Goal: Task Accomplishment & Management: Manage account settings

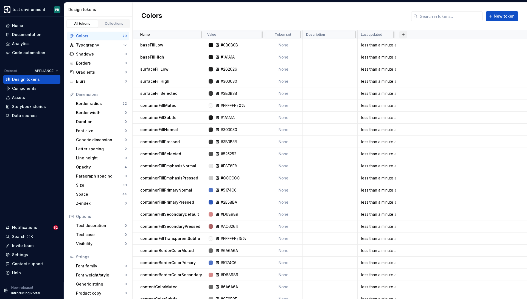
click at [404, 34] on button "button" at bounding box center [404, 35] width 8 height 8
click at [375, 48] on span "New theme" at bounding box center [374, 45] width 63 height 9
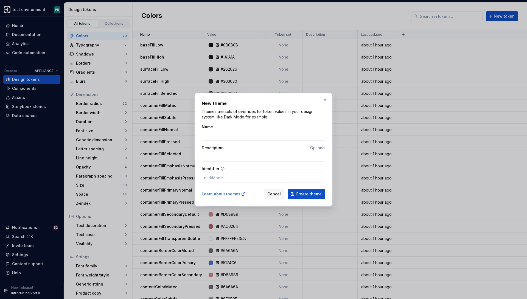
type input "AEG 2.8"
type input "aeg28"
type input "AEG 2.8"
click at [315, 194] on span "Create theme" at bounding box center [309, 193] width 26 height 5
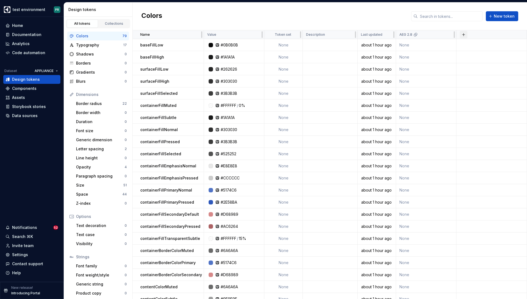
click at [462, 36] on button "button" at bounding box center [464, 35] width 8 height 8
click at [443, 43] on div "New theme" at bounding box center [438, 45] width 52 height 5
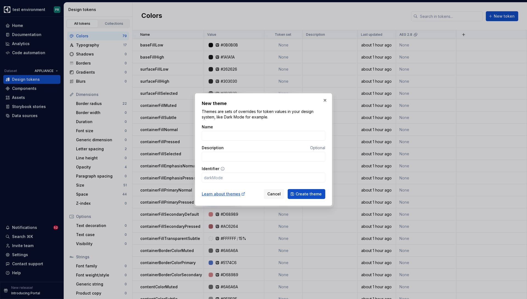
type input "AEG 2.9"
type input "aeg29"
type input "AEG 2.9"
click at [307, 192] on span "Create theme" at bounding box center [309, 193] width 26 height 5
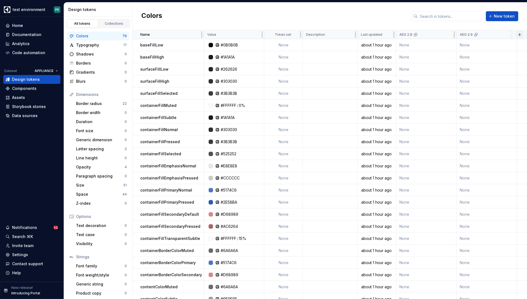
click at [519, 37] on button "button" at bounding box center [520, 35] width 8 height 8
click at [485, 44] on div "New theme" at bounding box center [479, 45] width 22 height 5
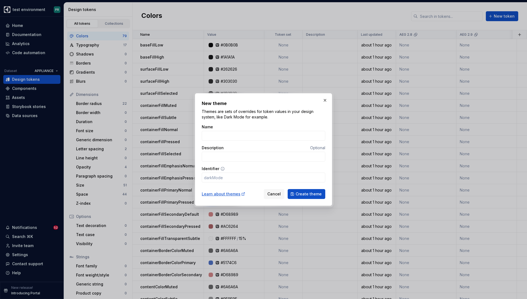
type input "AEG 4.3"
type input "aeg43"
type input "AEG 4.3"
click at [306, 192] on span "Create theme" at bounding box center [309, 193] width 26 height 5
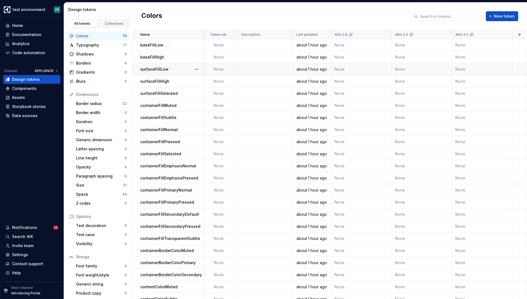
scroll to position [0, 0]
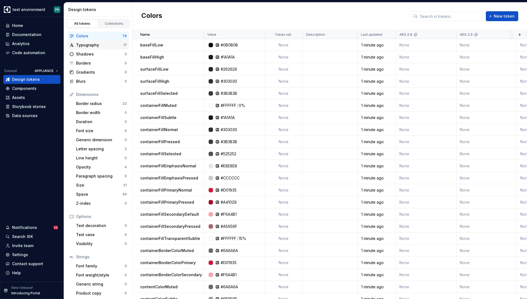
click at [122, 44] on div "Typography" at bounding box center [99, 44] width 47 height 5
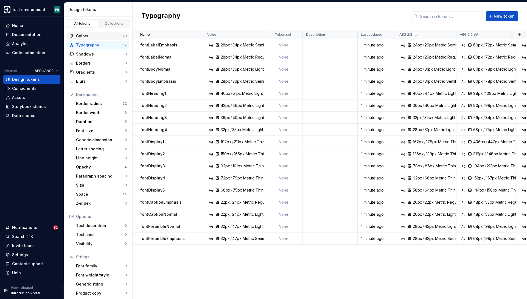
click at [114, 36] on div "Colors" at bounding box center [99, 35] width 46 height 5
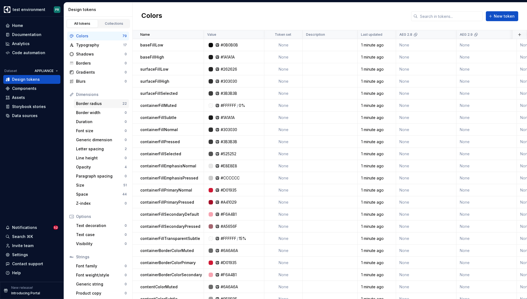
click at [97, 105] on div "Border radius" at bounding box center [99, 103] width 46 height 5
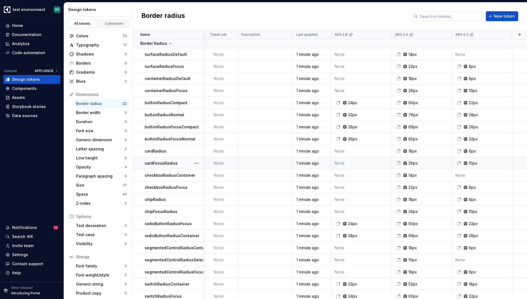
scroll to position [1, 0]
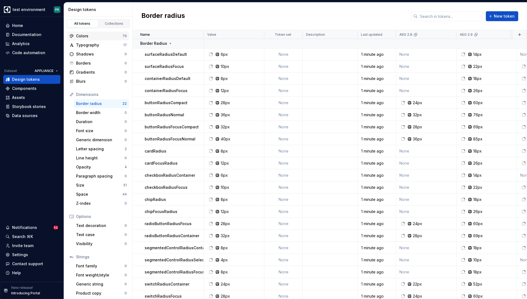
click at [104, 38] on div "Colors" at bounding box center [99, 35] width 46 height 5
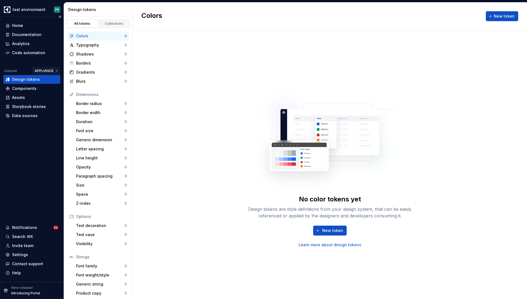
click at [51, 70] on html "test environment PR Home Documentation Analytics Code automation Dataset APPLIA…" at bounding box center [263, 149] width 527 height 299
click at [54, 90] on div "MOBILE" at bounding box center [61, 90] width 36 height 5
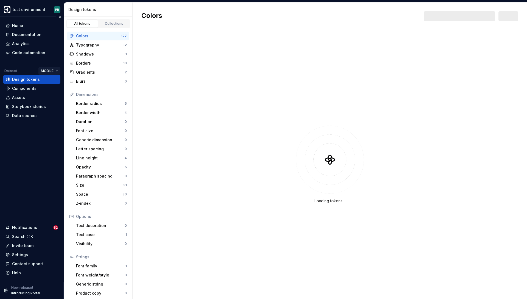
click at [54, 74] on html "test environment PR Home Documentation Analytics Code automation Dataset MOBILE…" at bounding box center [263, 149] width 527 height 299
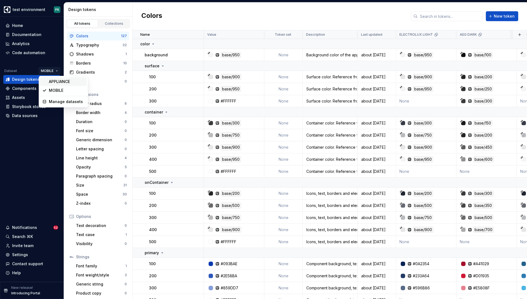
click at [58, 81] on div "APPLIANCE" at bounding box center [67, 81] width 36 height 5
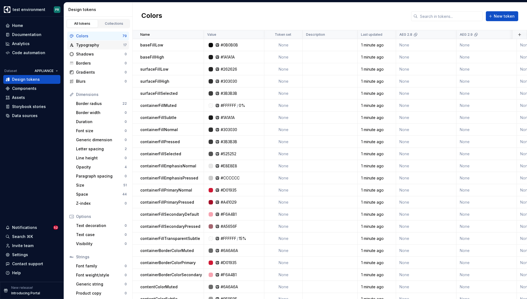
click at [116, 47] on div "Typography" at bounding box center [99, 44] width 47 height 5
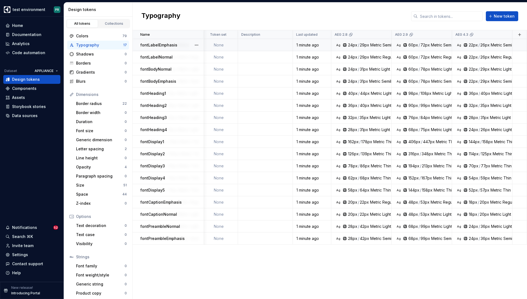
scroll to position [0, 65]
click at [519, 35] on button "button" at bounding box center [520, 35] width 8 height 8
click at [489, 43] on div "New theme" at bounding box center [494, 45] width 52 height 5
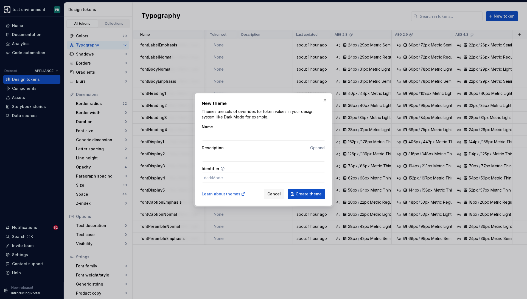
type input "E"
type input "e"
type input "EL"
type input "el"
type input "ELE"
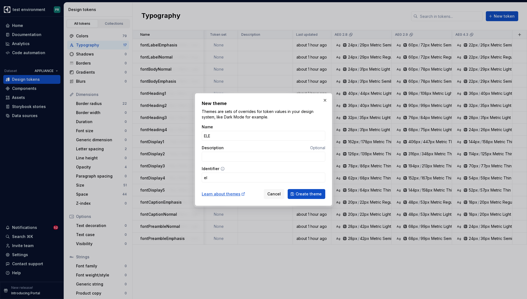
type input "ele"
type input "ELEC"
type input "elec"
type input "ELECT"
type input "elect"
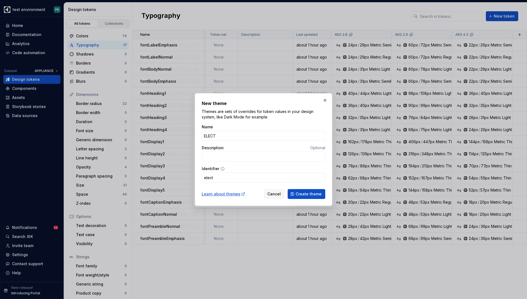
type input "ELECTR"
type input "electr"
type input "ELECTRO"
type input "electro"
type input "ELECTROL"
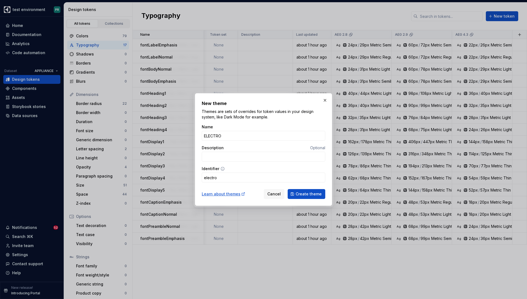
type input "electrol"
type input "ELECTROLU"
type input "electrolu"
type input "ELECTROLUX"
type input "electrolux"
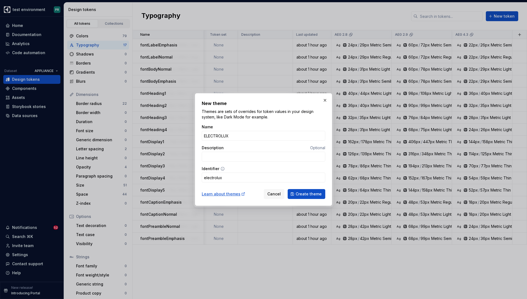
type input "ELECTROLUX 2"
type input "electrolux2"
type input "ELECTROLUX 2,.9"
type input "electrolux29"
type input "ELECTROLUX 2,."
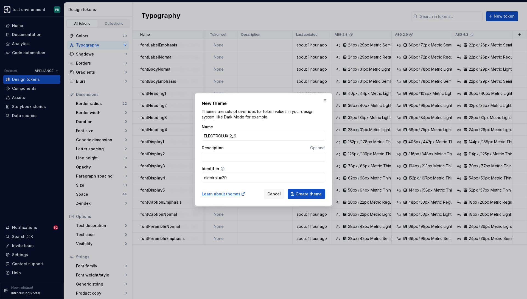
type input "electrolux2"
type input "ELECTROLUX 2.9"
type input "electrolux29"
type input "ELECTROLUX 2."
type input "electrolux2"
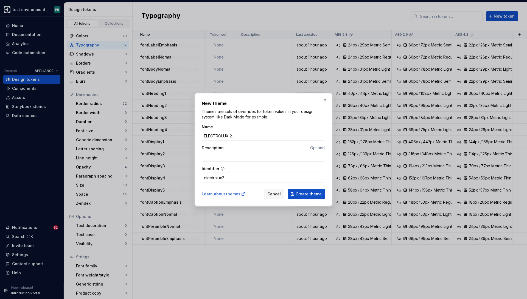
type input "ELECTROLUX 2.8"
type input "electrolux28"
type input "ELECTROLUX 2.8"
click at [317, 192] on span "Create theme" at bounding box center [309, 193] width 26 height 5
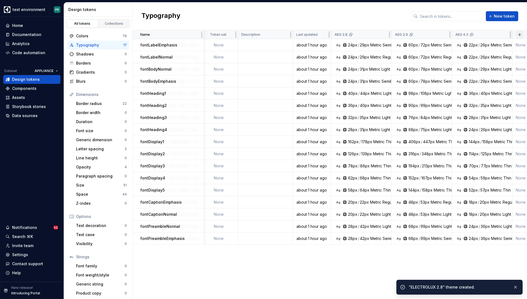
click at [518, 35] on button "button" at bounding box center [520, 35] width 8 height 8
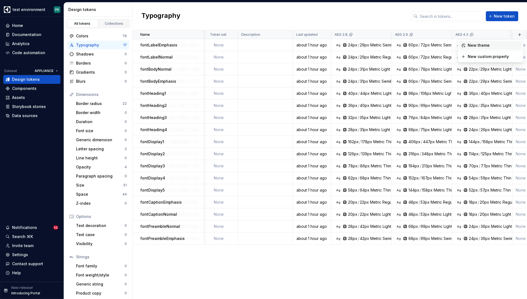
click at [485, 46] on div "New theme" at bounding box center [479, 45] width 22 height 5
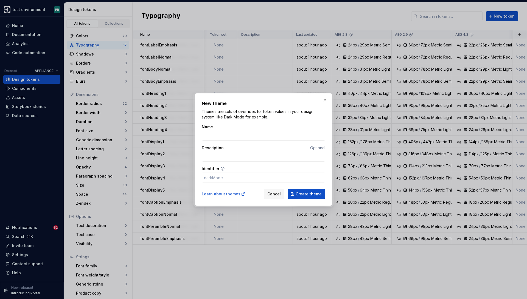
type input "ELECTROLUX 2.8"
type input "electrolux28"
type input "ELECTROLUX 2."
type input "electrolux2"
type input "ELECTROLUX 2.9"
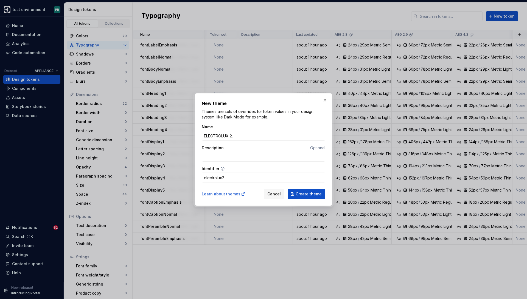
type input "electrolux29"
type input "ELECTROLUX 2.9"
click at [309, 195] on span "Create theme" at bounding box center [309, 193] width 26 height 5
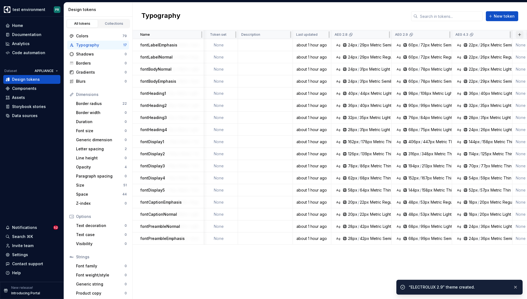
click at [519, 35] on button "button" at bounding box center [520, 35] width 8 height 8
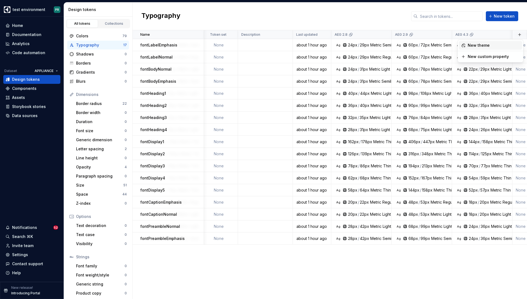
click at [489, 46] on div "New theme" at bounding box center [479, 45] width 22 height 5
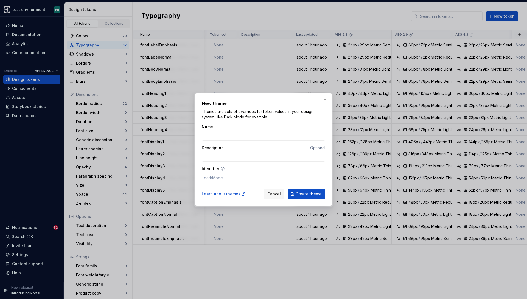
type input "ELECTROLUX 2.8"
type input "electrolux28"
click at [288, 189] on button "Create theme" at bounding box center [307, 194] width 38 height 10
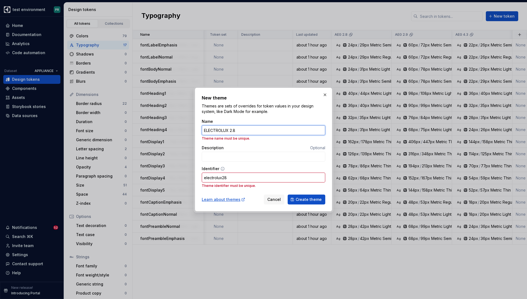
click at [288, 194] on button "Create theme" at bounding box center [307, 199] width 38 height 10
type input "ELECTROLUX 2."
type input "electrolux2"
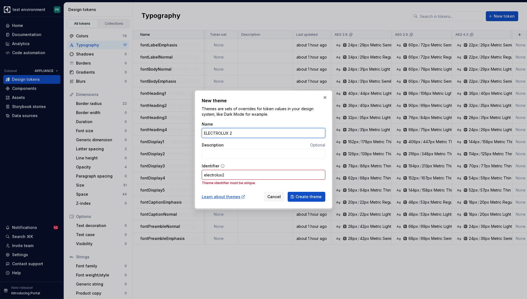
type input "ELECTROLUX"
type input "electrolux"
type input "ELECTROLUX 4"
type input "electrolux4"
type input "ELECTROLUX 4.3"
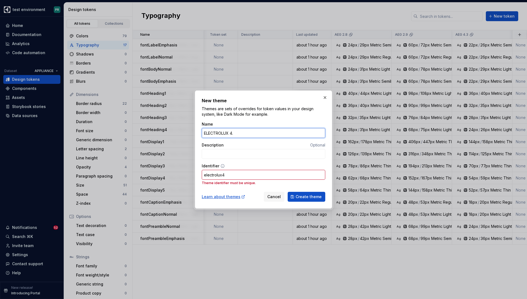
type input "electrolux43"
type input "ELECTROLUX 4.3"
click at [313, 195] on span "Create theme" at bounding box center [309, 196] width 26 height 5
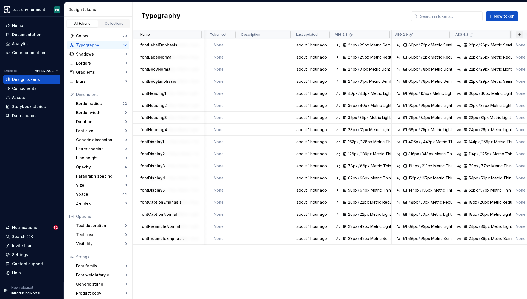
click at [521, 34] on button "button" at bounding box center [520, 35] width 8 height 8
click at [496, 46] on div "New theme" at bounding box center [494, 45] width 52 height 5
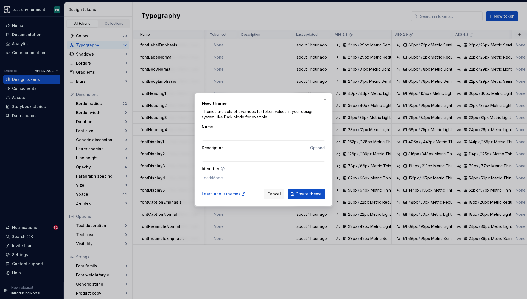
type input "ELECTROLUX 2.8"
type input "electrolux28"
type input "ELECTROLUX 2."
type input "electrolux2"
type input "ELECTROLUX"
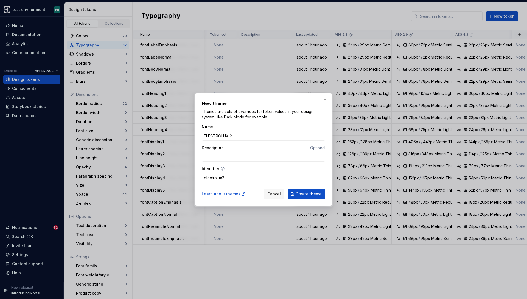
type input "electrolux"
type input "ELECTROLUX 7"
type input "electrolux7"
type input "ELECTROLUX 7.8"
type input "electrolux78"
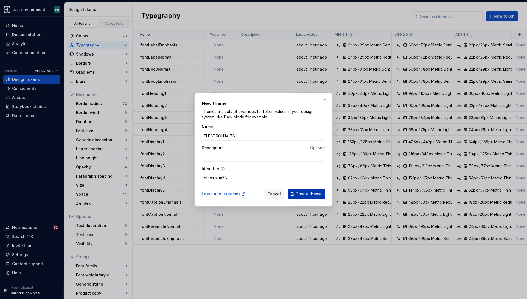
type input "ELECTROLUX 7.8"
click at [311, 194] on span "Create theme" at bounding box center [309, 193] width 26 height 5
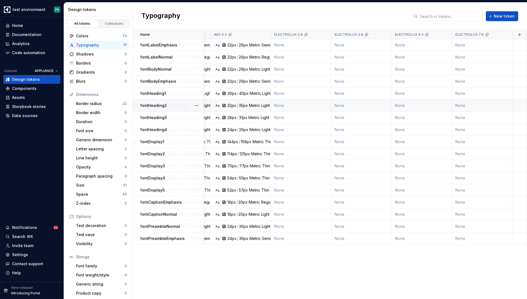
scroll to position [0, 306]
click at [519, 35] on button "button" at bounding box center [520, 35] width 8 height 8
click at [481, 45] on div "New theme" at bounding box center [479, 45] width 22 height 5
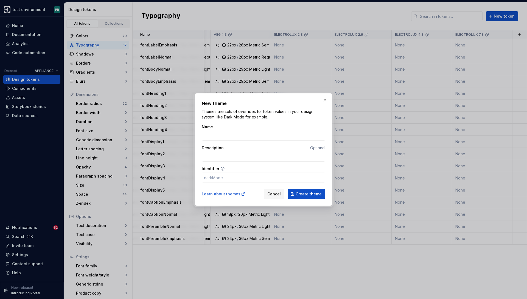
type input "ELECTROLUX 2.8"
type input "electrolux28"
click at [222, 138] on input "ELECTROLUX 2.8" at bounding box center [264, 136] width 124 height 10
type input "F 2.8"
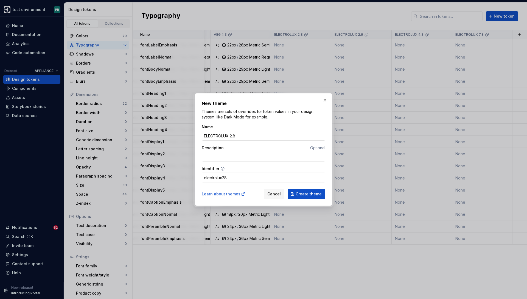
type input "f28"
type input "FR 2.8"
type input "fr28"
type input "FRI 2.8"
type input "fri28"
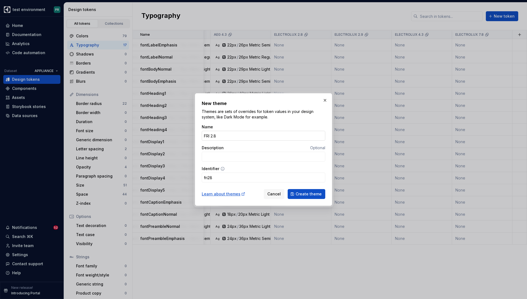
type input "FRIG 2.8"
type input "frig28"
type input "FRIGI 2.8"
type input "frigi28"
type input "FRIGID 2.8"
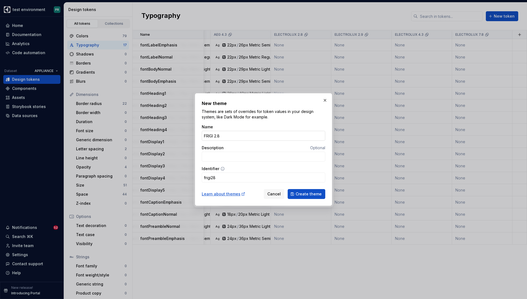
type input "frigid28"
type input "FRIGIDA 2.8"
type input "frigida28"
type input "FRIGIDAI 2.8"
type input "frigidai28"
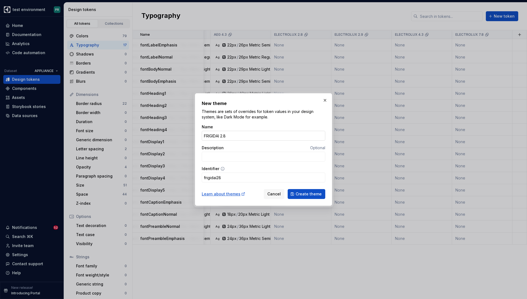
type input "FRIGIDAIR 2.8"
type input "frigidair28"
type input "FRIGIDAIRE 2.8"
type input "frigidaire28"
type input "FRIGIDAIRE 2.8"
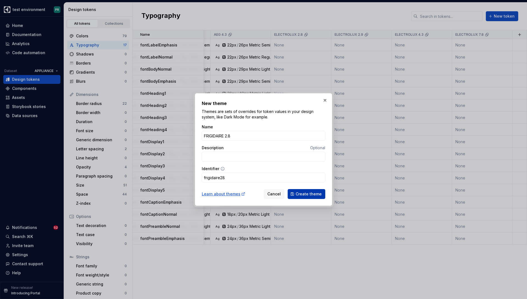
click at [313, 192] on span "Create theme" at bounding box center [309, 193] width 26 height 5
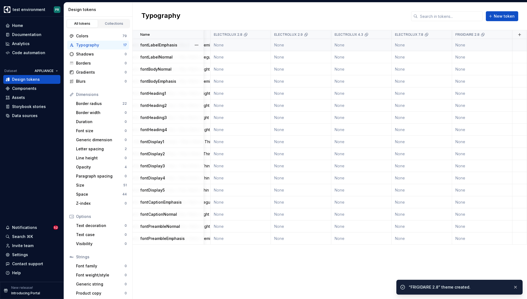
scroll to position [0, 367]
click at [521, 35] on button "button" at bounding box center [520, 35] width 8 height 8
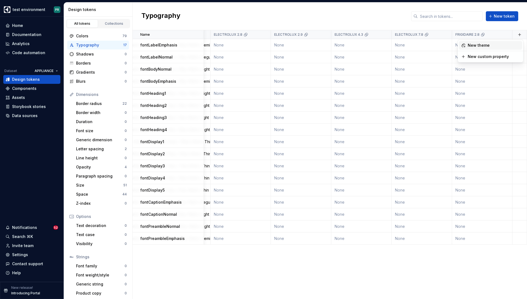
click at [481, 46] on div "New theme" at bounding box center [479, 45] width 22 height 5
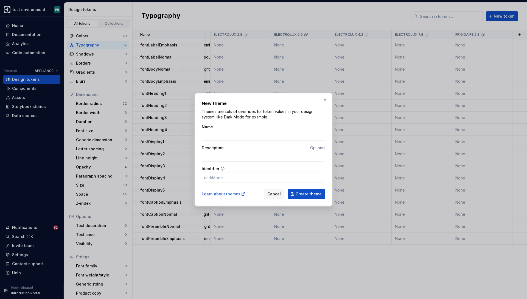
type input "FRIGIDAIRE 2.8"
type input "frigidaire28"
type input "FRIGIDAIRE 2."
type input "frigidaire2"
type input "FRIGIDAIRE 2.9"
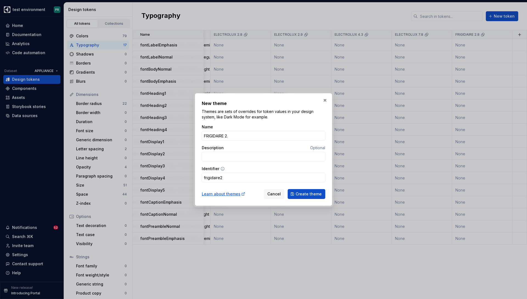
type input "frigidaire29"
type input "FRIGIDAIRE 2.9"
click at [304, 192] on span "Create theme" at bounding box center [309, 193] width 26 height 5
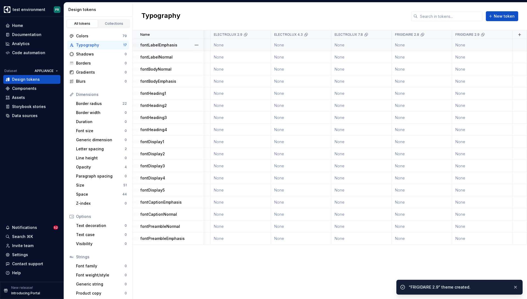
scroll to position [0, 427]
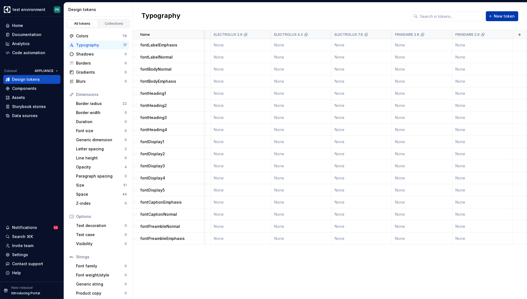
click at [505, 13] on button "New token" at bounding box center [502, 16] width 32 height 10
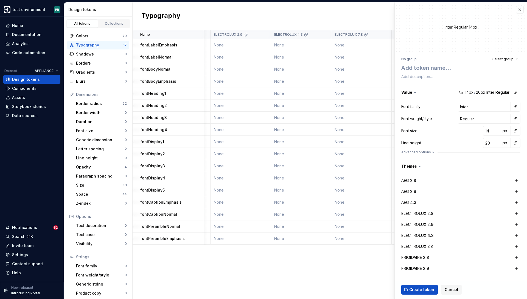
type textarea "*"
click at [520, 8] on button "button" at bounding box center [520, 10] width 8 height 8
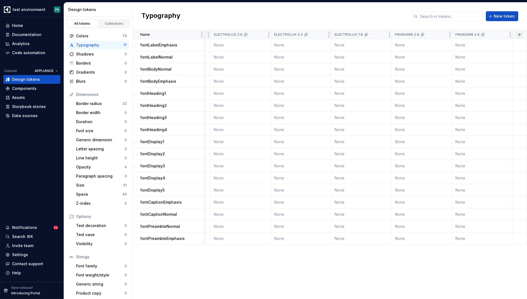
click at [518, 34] on button "button" at bounding box center [520, 35] width 8 height 8
click at [486, 46] on div "New theme" at bounding box center [479, 45] width 22 height 5
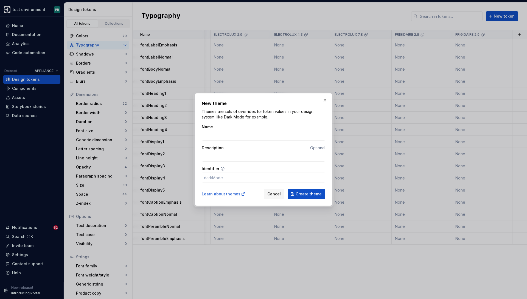
type input "FRIGIDAIRE 2.8"
type input "frigidaire28"
click at [288, 189] on button "Create theme" at bounding box center [307, 194] width 38 height 10
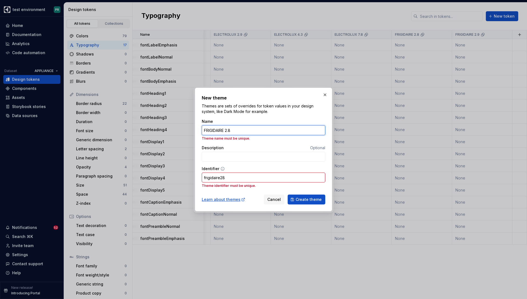
click at [288, 194] on button "Create theme" at bounding box center [307, 199] width 38 height 10
type input "FRIGIDAIRE 2."
type input "frigidaire2"
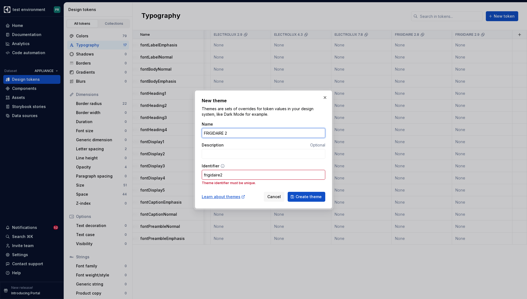
type input "FRIGIDAIRE"
type input "frigidaire"
type input "FRIGIDAIRE 4"
type input "frigidaire4"
type input "FRIGIDAIRE 4.3"
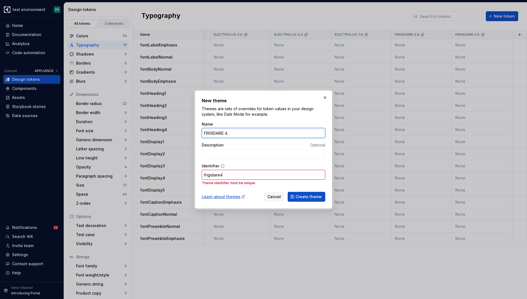
type input "frigidaire43"
type input "FRIGIDAIRE 4.3"
click at [319, 196] on span "Create theme" at bounding box center [309, 196] width 26 height 5
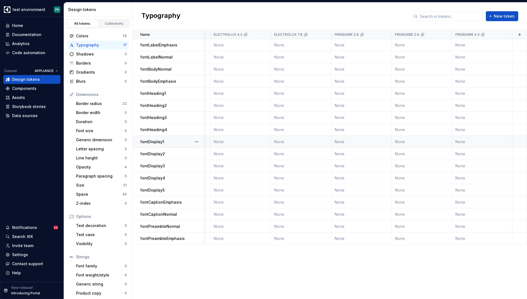
scroll to position [0, 488]
click at [521, 36] on button "button" at bounding box center [520, 35] width 8 height 8
click at [482, 47] on div "New theme" at bounding box center [479, 45] width 22 height 5
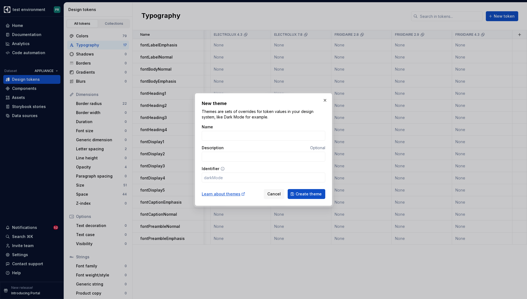
type input "FRIGIDAIRE 2.8"
type input "frigidaire28"
type input "FRIGIDAIRE 2."
type input "frigidaire2"
type input "FRIGIDAIRE"
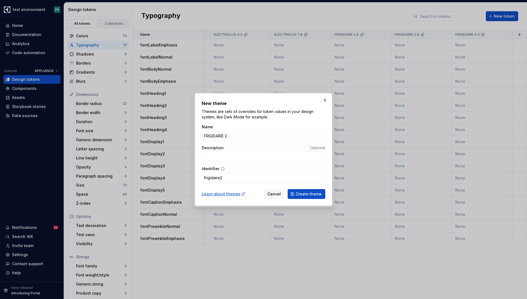
type input "frigidaire"
type input "FRIGIDAIRE 7"
type input "frigidaire7"
type input "FRIGIDAIRE 7.8"
type input "frigidaire78"
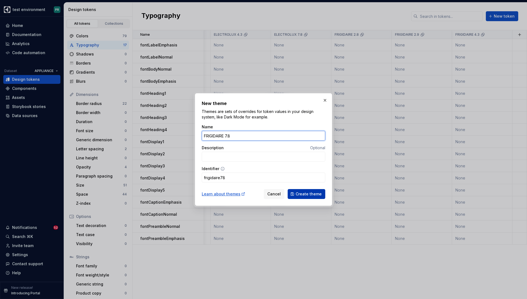
type input "FRIGIDAIRE 7.8"
click at [308, 194] on span "Create theme" at bounding box center [309, 193] width 26 height 5
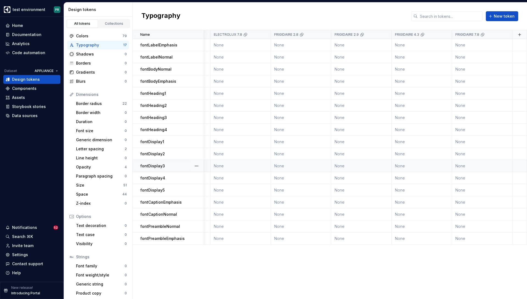
scroll to position [0, 548]
click at [519, 34] on button "button" at bounding box center [520, 35] width 8 height 8
click at [487, 46] on div "New theme" at bounding box center [479, 45] width 22 height 5
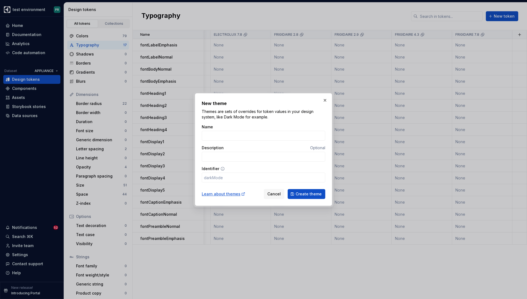
type input "FRIGIDAIRE 2.8"
type input "frigidaire28"
click at [216, 136] on input "FRIGIDAIRE 2.8" at bounding box center [264, 136] width 124 height 10
type input "M 2.8"
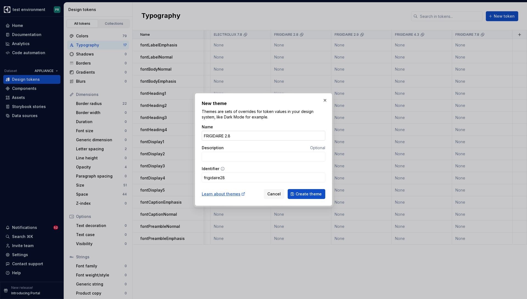
type input "m28"
type input "MA 2.8"
type input "ma28"
type input "MAR 2.8"
type input "mar28"
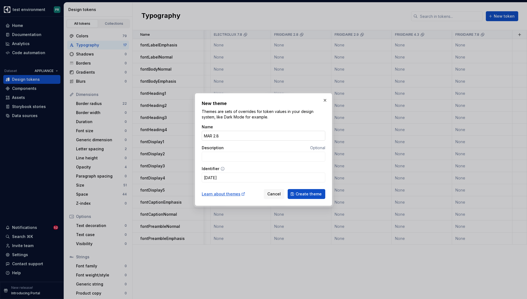
type input "MARV 2.8"
type input "marv28"
type input "MARVE 2.8"
type input "marve28"
type input "MARVEL 2.8"
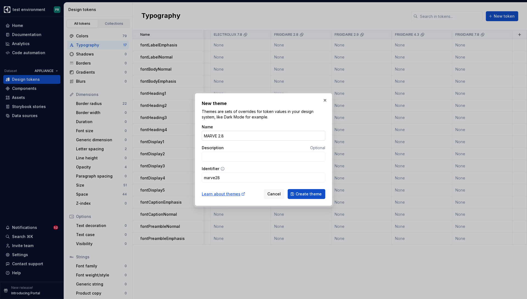
type input "marvel28"
click at [236, 133] on input "MARVEL 2.8" at bounding box center [264, 136] width 124 height 10
type input "MARVEL 2.8"
click at [309, 192] on span "Create theme" at bounding box center [309, 193] width 26 height 5
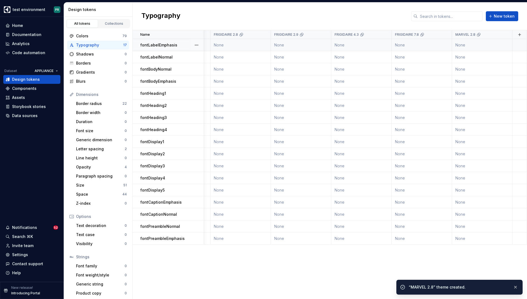
scroll to position [0, 609]
click at [520, 37] on button "button" at bounding box center [520, 35] width 8 height 8
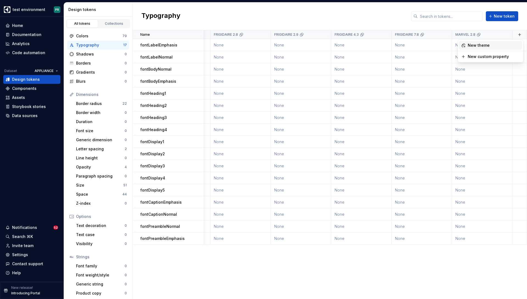
click at [486, 44] on div "New theme" at bounding box center [479, 45] width 22 height 5
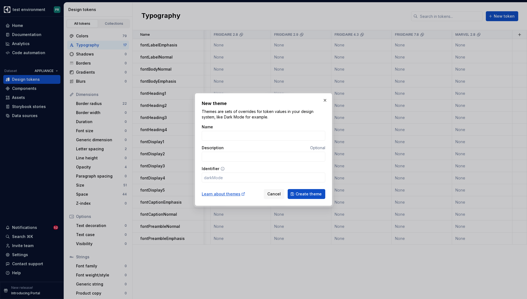
type input "MARVEL 2.8"
type input "marvel28"
type input "MARVEL 2.9"
type input "marvel29"
type input "MARVEL 2.9"
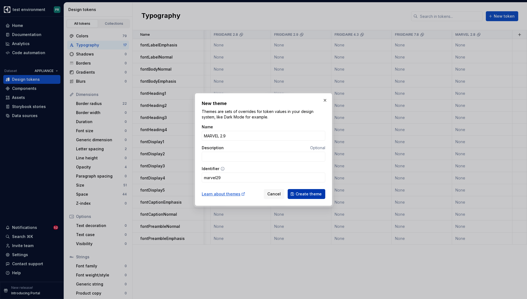
click at [302, 192] on span "Create theme" at bounding box center [309, 193] width 26 height 5
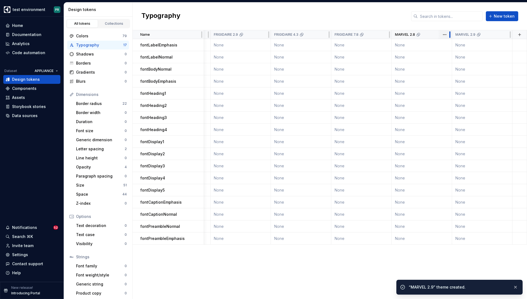
scroll to position [0, 669]
click at [518, 35] on button "button" at bounding box center [520, 35] width 8 height 8
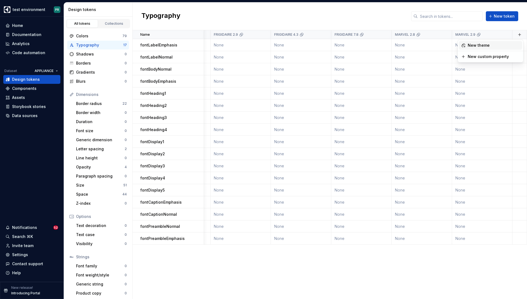
click at [487, 44] on div "New theme" at bounding box center [479, 45] width 22 height 5
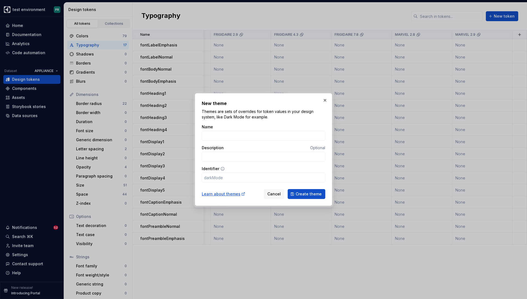
type input "MARVEL 2.8"
type input "marvel28"
type input "MARVEL 2."
type input "marvel2"
type input "MARVEL"
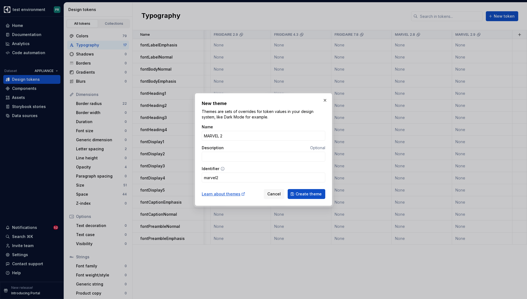
type input "marvel"
type input "MARVEL 4"
type input "marvel4"
type input "MARVEL 4.3"
type input "marvel43"
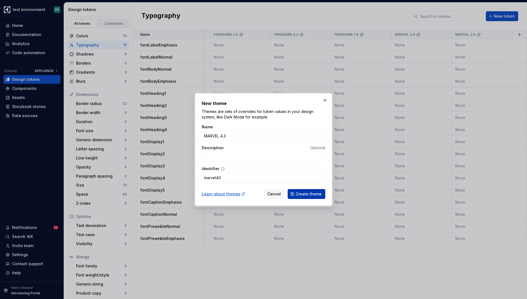
type input "MARVEL 4.3"
click at [311, 194] on span "Create theme" at bounding box center [309, 193] width 26 height 5
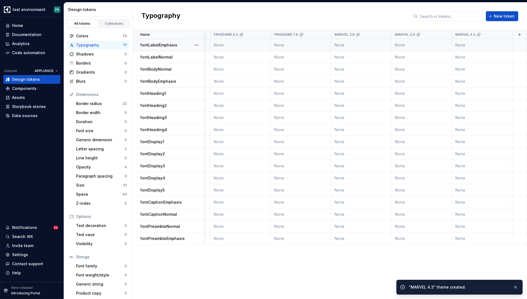
scroll to position [0, 729]
click at [519, 36] on button "button" at bounding box center [520, 35] width 8 height 8
click at [498, 44] on div "New theme" at bounding box center [494, 45] width 52 height 5
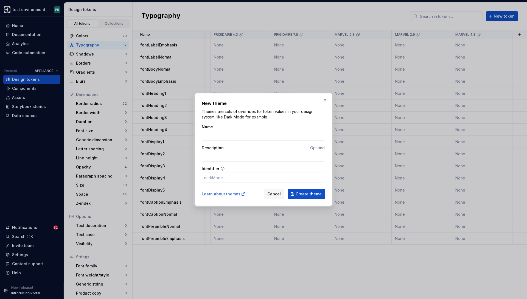
type input "MARVEL 2.8"
type input "marvel28"
type input "MARVEL 2."
type input "marvel2"
type input "MARVEL"
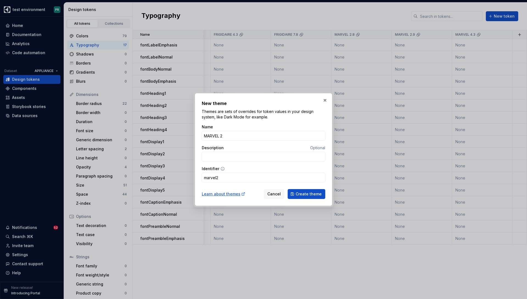
type input "marvel"
type input "MARVEL 7"
type input "marvel7"
type input "MARVEL 7.8"
type input "marvel78"
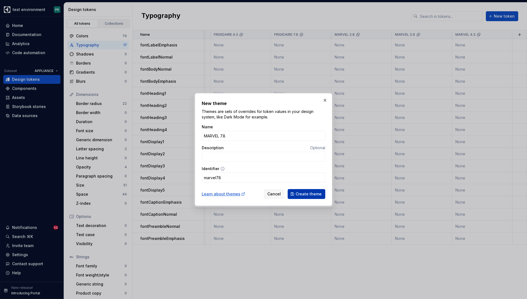
type input "MARVEL 7.8"
click at [307, 191] on span "Create theme" at bounding box center [309, 193] width 26 height 5
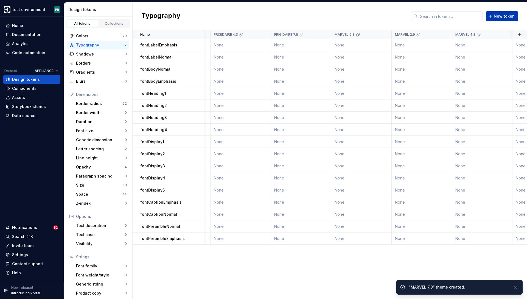
click at [497, 17] on span "New token" at bounding box center [504, 15] width 21 height 5
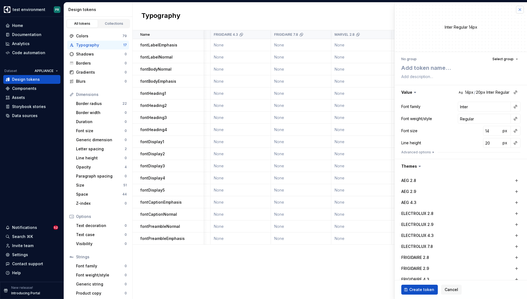
type textarea "*"
click at [520, 11] on button "button" at bounding box center [520, 10] width 8 height 8
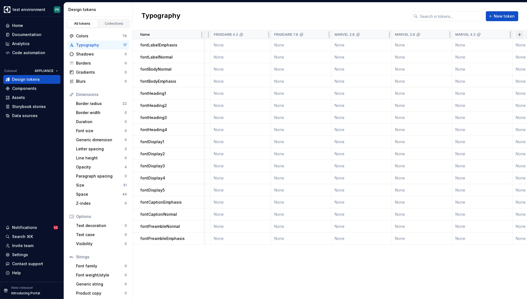
click at [520, 35] on button "button" at bounding box center [520, 35] width 8 height 8
click at [498, 46] on div "New theme" at bounding box center [494, 45] width 52 height 5
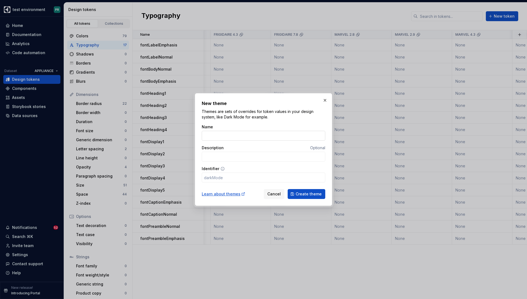
type input "MARVEL 2.8"
type input "marvel28"
type input "D"
type input "d"
type input "DE"
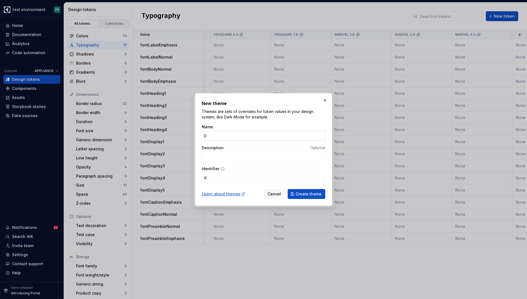
type input "de"
type input "DEF"
type input "def"
type input "DEFA"
type input "defa"
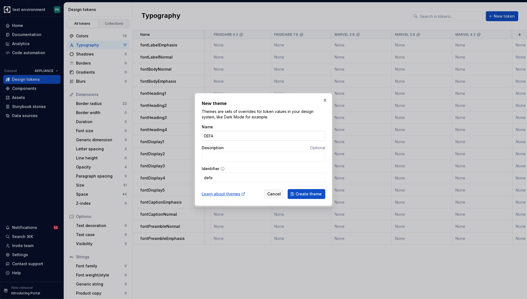
type input "DEFAU"
type input "defau"
type input "DEFAUL"
type input "defaul"
type input "DEFAULT"
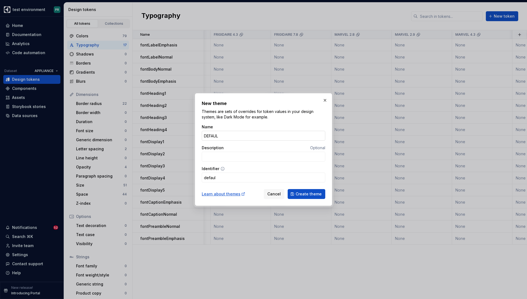
type input "default"
type input "DEFAULT MARVEL 2.8"
type input "defaultMarvel28"
type input "MARVEL 2.8"
type input "marvel28"
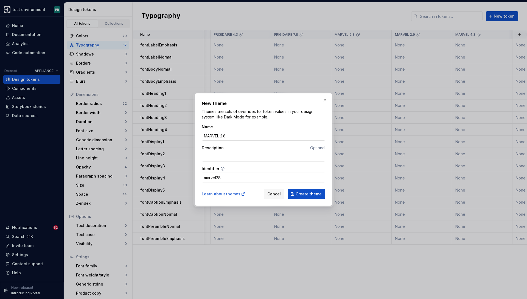
click at [207, 136] on input "MARVEL 2.8" at bounding box center [264, 136] width 124 height 10
type input "D 2.8"
type input "d28"
type input "DE 2.8"
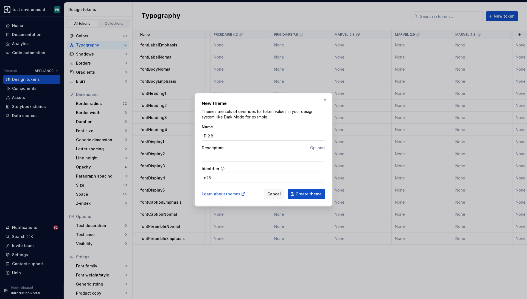
type input "de28"
type input "DEA 2.8"
type input "dea28"
type input "DE 2.8"
type input "de28"
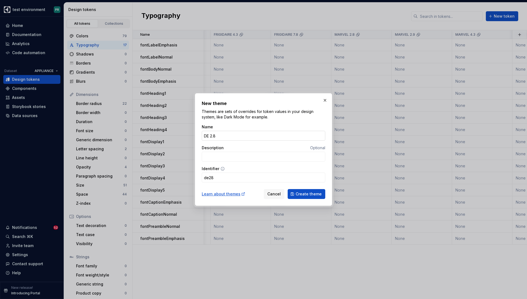
type input "DEF 2.8"
type input "def28"
type input "DEFA 2.8"
type input "defa28"
type input "DEFAU 2.8"
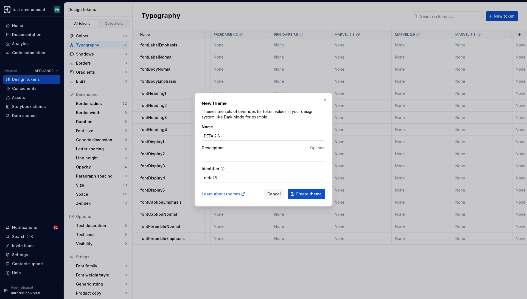
type input "defau28"
type input "DEFAUL 2.8"
type input "defaul28"
type input "DEFAULT 2.8"
type input "default28"
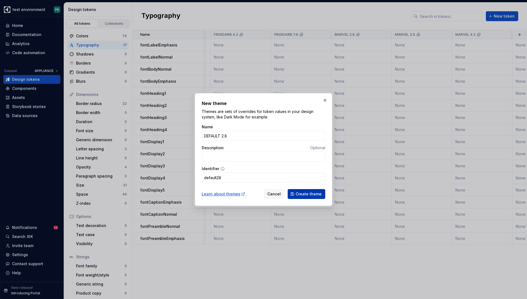
type input "DEFAULT 2.8"
click at [309, 194] on span "Create theme" at bounding box center [309, 193] width 26 height 5
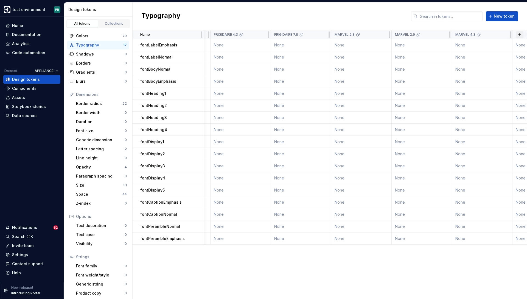
click at [520, 34] on button "button" at bounding box center [520, 35] width 8 height 8
click at [491, 45] on div "New theme" at bounding box center [494, 45] width 52 height 5
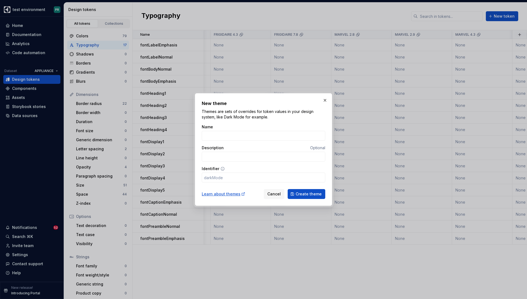
type input "MARVEL 2.8"
type input "marvel28"
click at [209, 135] on input "MARVEL 2.8" at bounding box center [264, 136] width 124 height 10
type input "D 2.8"
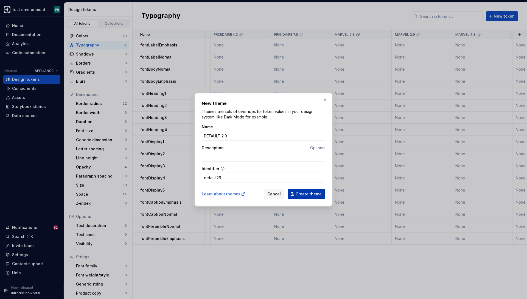
click at [308, 192] on span "Create theme" at bounding box center [309, 193] width 26 height 5
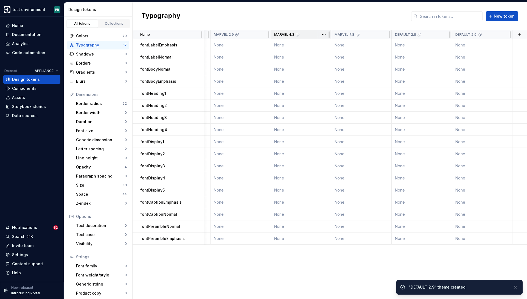
scroll to position [0, 911]
click at [520, 35] on button "button" at bounding box center [520, 35] width 8 height 8
click at [475, 46] on div "New theme" at bounding box center [479, 45] width 22 height 5
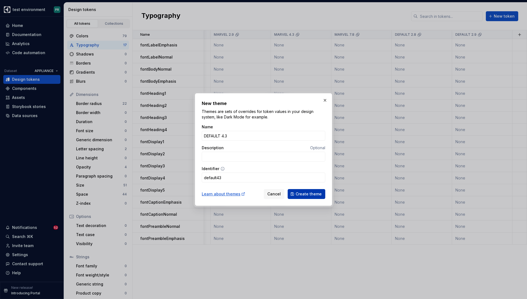
click at [309, 196] on span "Create theme" at bounding box center [309, 193] width 26 height 5
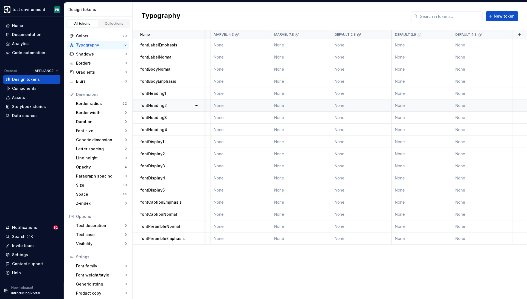
scroll to position [0, 971]
click at [521, 34] on button "button" at bounding box center [520, 35] width 8 height 8
click at [486, 44] on div "New theme" at bounding box center [479, 45] width 22 height 5
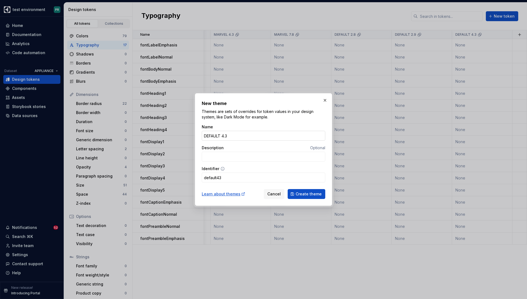
click at [214, 135] on input "DEFAULT 4.3" at bounding box center [264, 136] width 124 height 10
click at [231, 136] on input "AEG 4.3" at bounding box center [264, 136] width 124 height 10
click at [318, 193] on span "Create theme" at bounding box center [309, 193] width 26 height 5
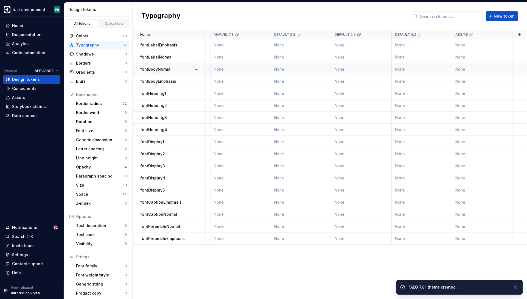
scroll to position [0, 1031]
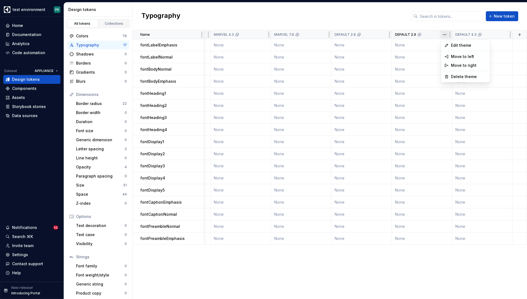
click at [445, 34] on html "test environment PR Home Documentation Analytics Code automation Dataset APPLIA…" at bounding box center [263, 149] width 527 height 299
click at [461, 57] on div "Move to left" at bounding box center [469, 56] width 36 height 5
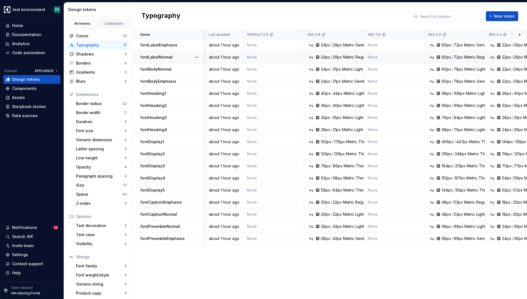
scroll to position [0, 0]
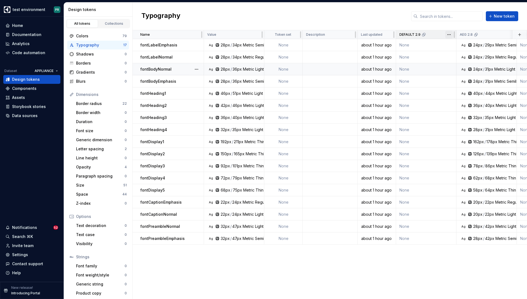
click at [449, 34] on html "test environment PR Home Documentation Analytics Code automation Dataset APPLIA…" at bounding box center [263, 149] width 527 height 299
click at [476, 67] on div "Move to right" at bounding box center [474, 65] width 36 height 5
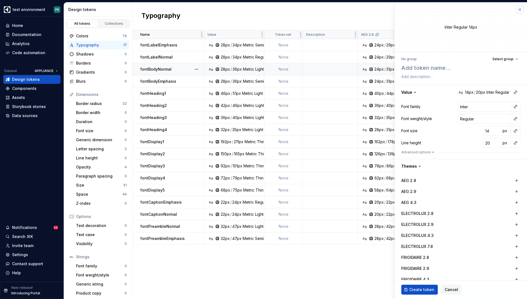
click at [521, 9] on button "button" at bounding box center [520, 10] width 8 height 8
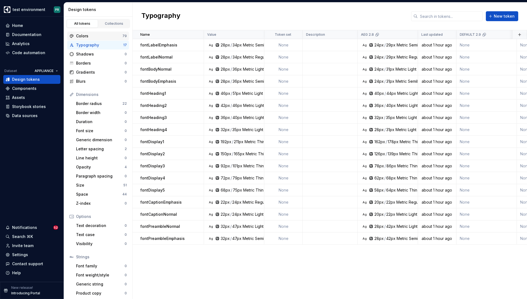
click at [91, 38] on div "Colors" at bounding box center [99, 35] width 46 height 5
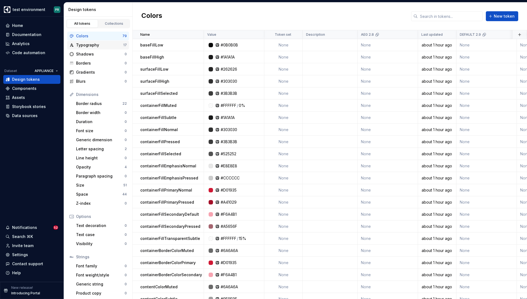
click at [92, 46] on div "Typography" at bounding box center [99, 44] width 47 height 5
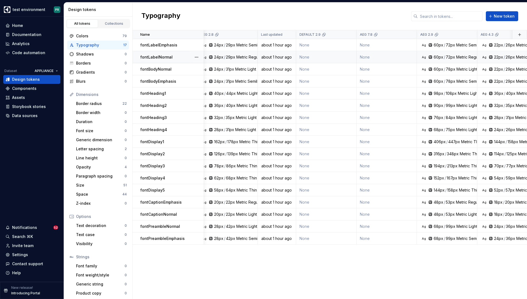
scroll to position [0, 163]
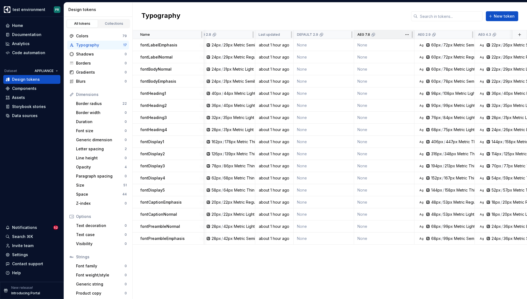
click at [393, 37] on div "AEG 7.8" at bounding box center [384, 34] width 60 height 9
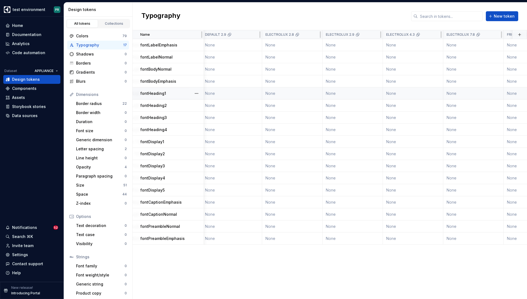
scroll to position [0, 438]
click at [253, 36] on html "test environment PR Home Documentation Analytics Code automation Dataset APPLIA…" at bounding box center [263, 149] width 527 height 299
click at [269, 74] on span "Delete theme" at bounding box center [278, 76] width 36 height 5
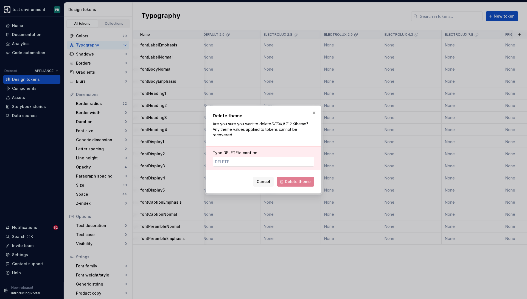
click at [274, 158] on input "Type DELETE to confirm" at bounding box center [264, 162] width 102 height 10
type input "DELETE"
click at [300, 180] on span "Delete theme" at bounding box center [298, 181] width 26 height 5
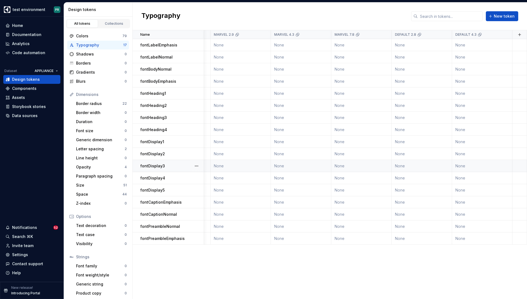
scroll to position [0, 971]
click at [505, 34] on html "test environment PR Home Documentation Analytics Code automation Dataset APPLIA…" at bounding box center [263, 149] width 527 height 299
click at [502, 48] on span "Edit theme" at bounding box center [506, 45] width 36 height 5
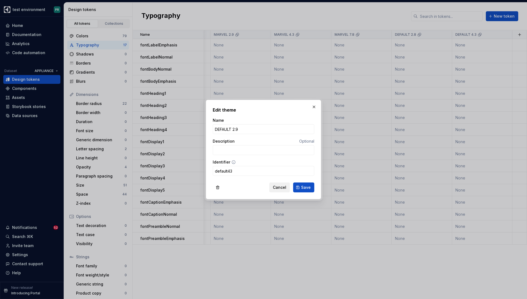
type input "DEFAULT 2.9"
click at [279, 186] on span "Cancel" at bounding box center [279, 187] width 13 height 5
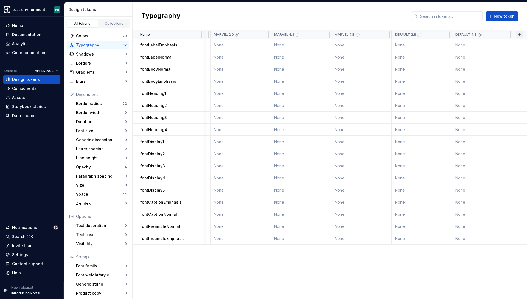
click at [520, 36] on button "button" at bounding box center [520, 35] width 8 height 8
click at [496, 46] on div "New theme" at bounding box center [494, 45] width 52 height 5
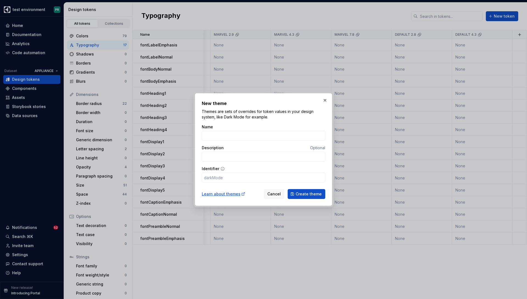
type input "DEFAULT 4.3"
type input "default43"
type input "DEFAULT 4."
type input "default4"
type input "DEFAULT"
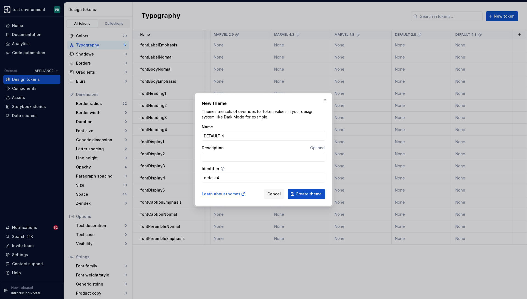
type input "default"
type input "DEFAULT 2"
type input "default2"
type input "DEFAULT 2.9"
type input "default29"
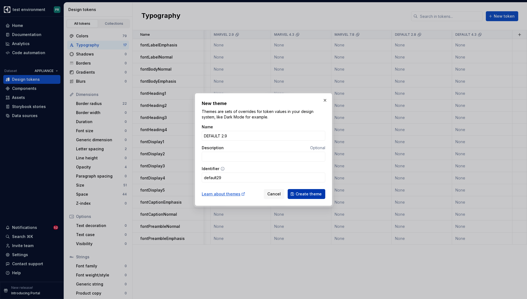
type input "DEFAULT 2.9"
click at [305, 192] on span "Create theme" at bounding box center [309, 193] width 26 height 5
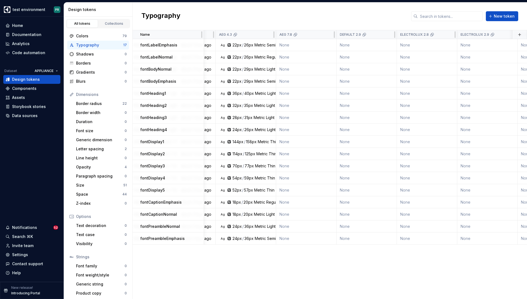
scroll to position [0, 302]
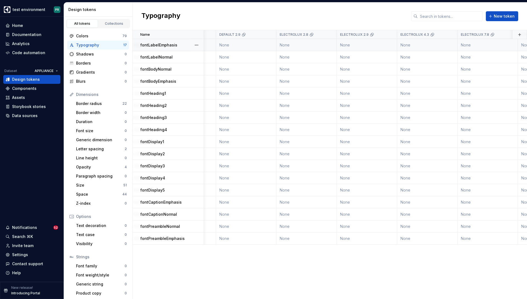
scroll to position [0, 426]
click at [264, 35] on html "test environment PR Home Documentation Analytics Code automation Dataset APPLIA…" at bounding box center [263, 149] width 527 height 299
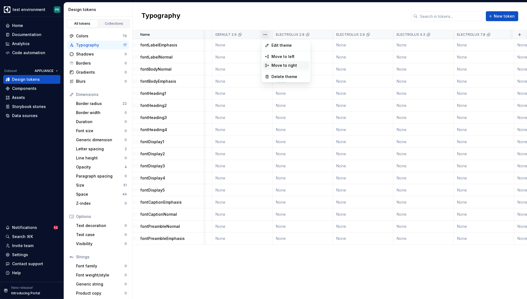
click at [295, 68] on div "Move to right" at bounding box center [290, 65] width 36 height 5
click at [263, 35] on html "test environment PR Home Documentation Analytics Code automation Dataset APPLIA…" at bounding box center [263, 149] width 527 height 299
click at [323, 34] on html "test environment PR Home Documentation Analytics Code automation Dataset APPLIA…" at bounding box center [263, 149] width 527 height 299
click at [324, 34] on html "test environment PR Home Documentation Analytics Code automation Dataset APPLIA…" at bounding box center [263, 149] width 527 height 299
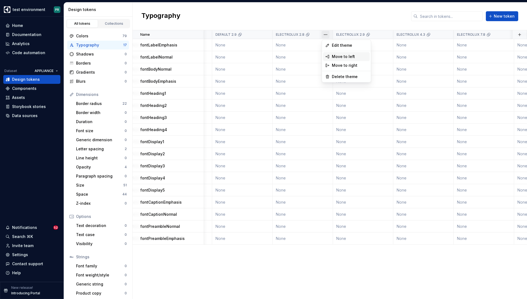
click at [352, 58] on div "Move to left" at bounding box center [350, 56] width 36 height 5
click at [386, 34] on html "test environment PR Home Documentation Analytics Code automation Dataset APPLIA…" at bounding box center [263, 149] width 527 height 299
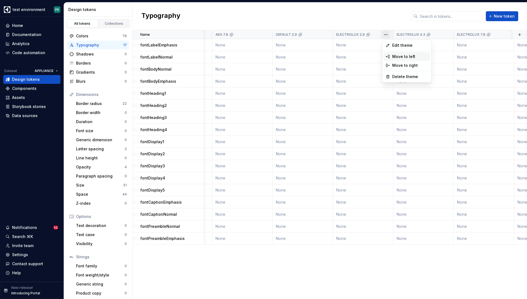
click at [402, 57] on div "Move to left" at bounding box center [410, 56] width 36 height 5
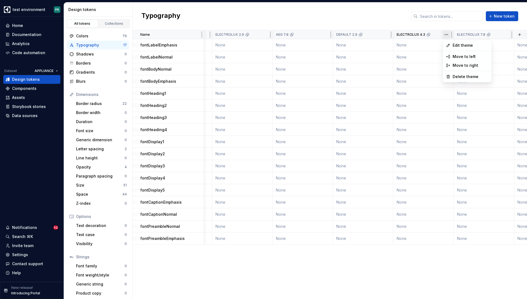
click at [446, 35] on html "test environment PR Home Documentation Analytics Code automation Dataset APPLIA…" at bounding box center [263, 149] width 527 height 299
click at [463, 57] on div "Move to left" at bounding box center [471, 56] width 36 height 5
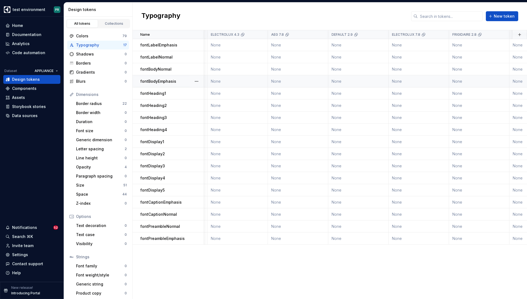
scroll to position [0, 492]
click at [441, 35] on html "test environment PR Home Documentation Analytics Code automation Dataset APPLIA…" at bounding box center [263, 149] width 527 height 299
click at [457, 58] on div "Move to left" at bounding box center [465, 56] width 36 height 5
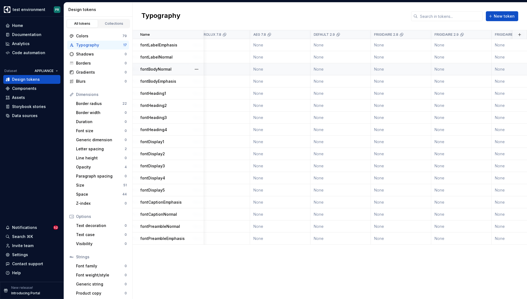
scroll to position [0, 570]
click at [423, 35] on html "test environment PR Home Documentation Analytics Code automation Dataset APPLIA…" at bounding box center [263, 149] width 527 height 299
click at [437, 57] on div "Move to left" at bounding box center [447, 56] width 36 height 5
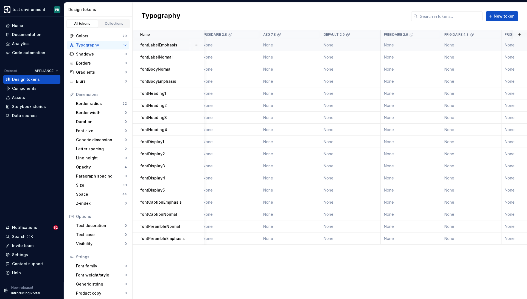
scroll to position [0, 624]
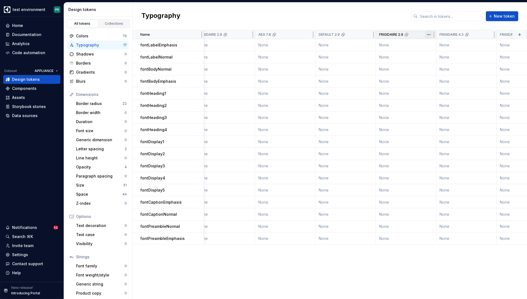
click at [428, 33] on html "test environment PR Home Documentation Analytics Code automation Dataset APPLIA…" at bounding box center [263, 149] width 527 height 299
click at [441, 55] on div "Move to left" at bounding box center [453, 56] width 36 height 5
click at [490, 34] on html "test environment PR Home Documentation Analytics Code automation Dataset APPLIA…" at bounding box center [263, 149] width 527 height 299
click at [496, 58] on div "Move to left" at bounding box center [506, 56] width 36 height 5
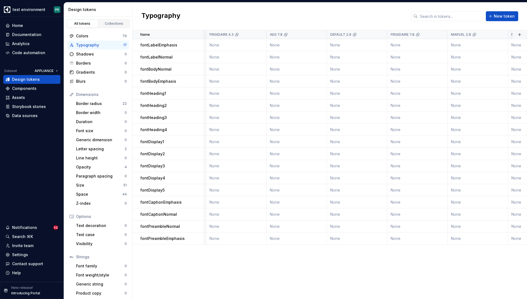
scroll to position [0, 748]
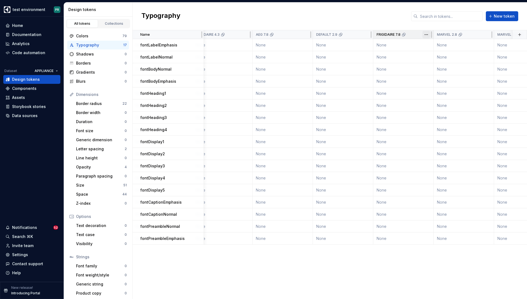
click at [426, 35] on html "test environment PR Home Documentation Analytics Code automation Dataset APPLIA…" at bounding box center [263, 149] width 527 height 299
click at [441, 57] on div "Move to left" at bounding box center [451, 56] width 36 height 5
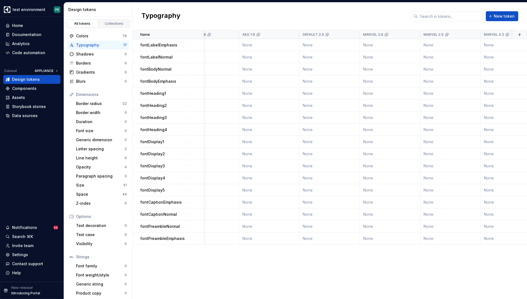
scroll to position [0, 836]
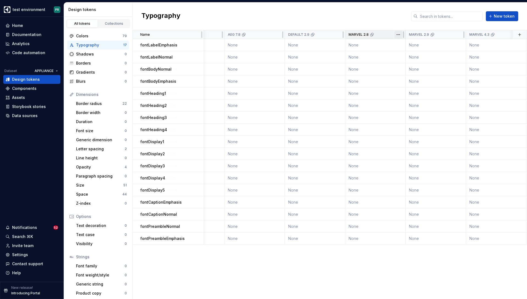
click at [398, 34] on html "test environment PR Home Documentation Analytics Code automation Dataset APPLIA…" at bounding box center [263, 149] width 527 height 299
click at [410, 55] on div "Move to left" at bounding box center [423, 56] width 36 height 5
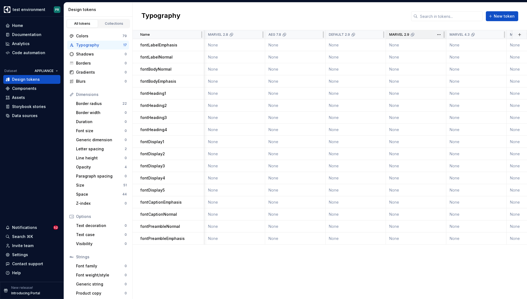
scroll to position [0, 856]
click at [439, 35] on html "test environment PR Home Documentation Analytics Code automation Dataset APPLIA…" at bounding box center [263, 149] width 527 height 299
click at [450, 56] on div "Move to left" at bounding box center [463, 56] width 36 height 5
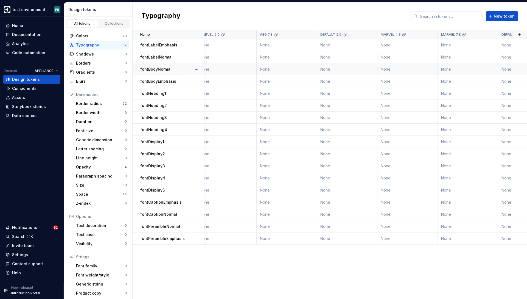
scroll to position [0, 933]
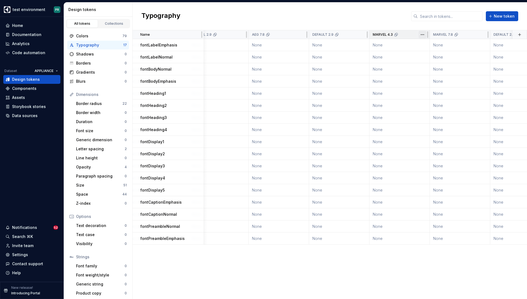
click at [423, 34] on html "test environment PR Home Documentation Analytics Code automation Dataset APPLIA…" at bounding box center [263, 149] width 527 height 299
click at [439, 56] on div "Move to left" at bounding box center [447, 56] width 36 height 5
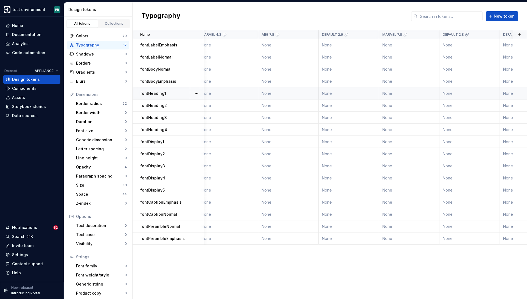
scroll to position [0, 984]
click at [430, 34] on html "test environment PR Home Documentation Analytics Code automation Dataset APPLIA…" at bounding box center [263, 149] width 527 height 299
click at [445, 56] on div "Move to left" at bounding box center [456, 56] width 36 height 5
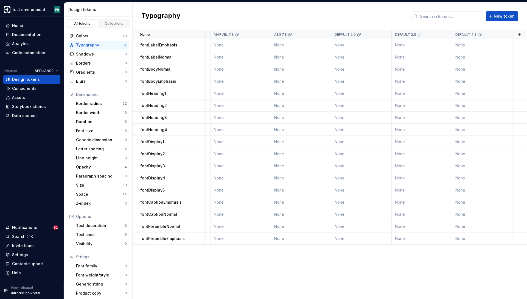
scroll to position [0, 1031]
click at [445, 35] on html "test environment PR Home Documentation Analytics Code automation Dataset APPLIA…" at bounding box center [263, 149] width 527 height 299
click at [455, 56] on div "Move to left" at bounding box center [469, 56] width 36 height 5
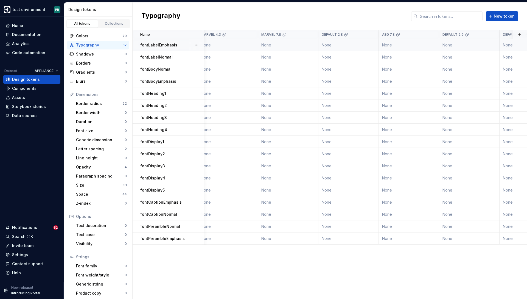
scroll to position [0, 984]
click at [433, 36] on html "test environment PR Home Documentation Analytics Code automation Dataset APPLIA…" at bounding box center [263, 149] width 527 height 299
click at [442, 55] on div "Move to left" at bounding box center [457, 56] width 36 height 5
click at [309, 32] on html "test environment PR Home Documentation Analytics Code automation Dataset APPLIA…" at bounding box center [263, 149] width 527 height 299
click at [326, 55] on div "Move to left" at bounding box center [336, 56] width 36 height 5
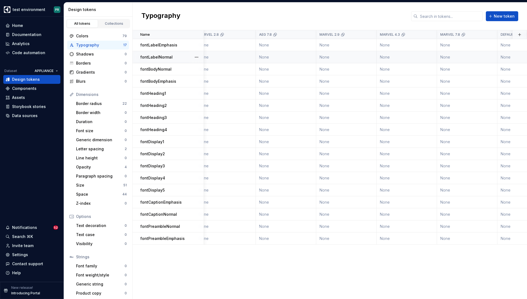
scroll to position [0, 864]
click at [311, 34] on html "test environment PR Home Documentation Analytics Code automation Dataset APPLIA…" at bounding box center [263, 149] width 527 height 299
click at [326, 57] on div "Move to left" at bounding box center [334, 56] width 36 height 5
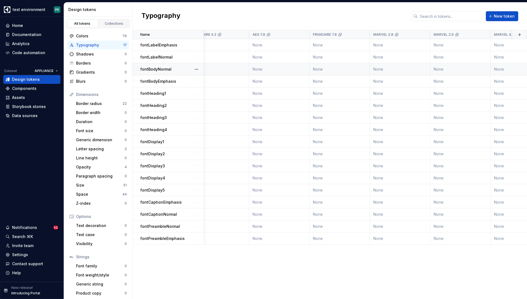
scroll to position [0, 751]
click at [303, 34] on html "test environment PR Home Documentation Analytics Code automation Dataset APPLIA…" at bounding box center [263, 149] width 527 height 299
click at [316, 55] on div "Move to left" at bounding box center [327, 56] width 36 height 5
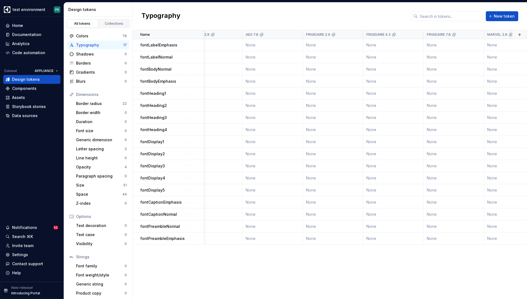
scroll to position [0, 625]
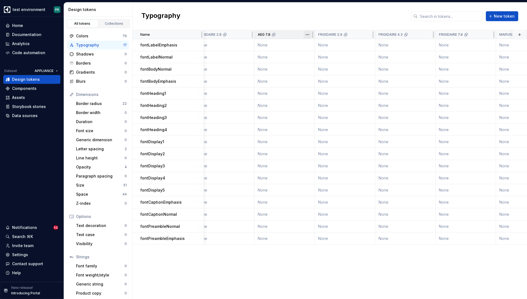
click at [307, 36] on html "test environment PR Home Documentation Analytics Code automation Dataset APPLIA…" at bounding box center [263, 149] width 527 height 299
click at [319, 56] on div "Move to left" at bounding box center [332, 56] width 36 height 5
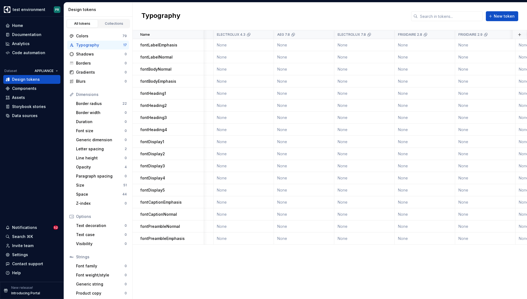
scroll to position [0, 472]
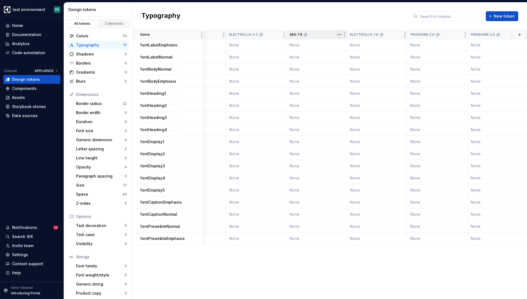
click at [337, 34] on html "test environment PR Home Documentation Analytics Code automation Dataset APPLIA…" at bounding box center [263, 149] width 527 height 299
click at [356, 57] on div "Move to left" at bounding box center [364, 56] width 36 height 5
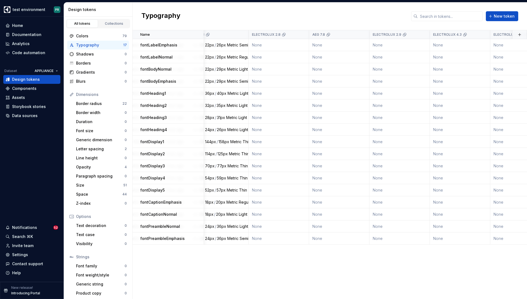
scroll to position [0, 323]
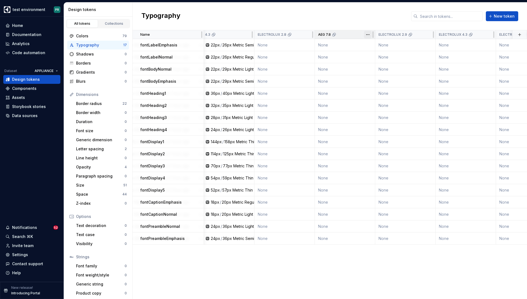
click at [367, 34] on html "test environment PR Home Documentation Analytics Code automation Dataset APPLIA…" at bounding box center [263, 149] width 527 height 299
click at [390, 56] on div "Move to left" at bounding box center [392, 56] width 36 height 5
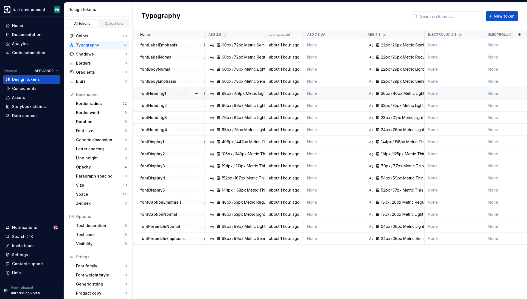
scroll to position [0, 227]
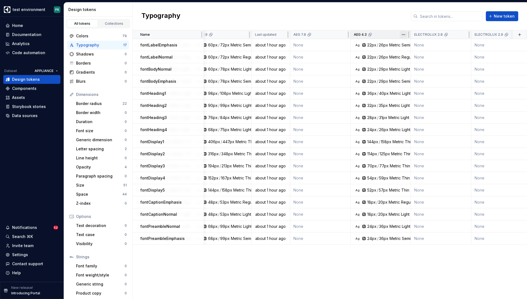
click at [404, 35] on html "test environment PR Home Documentation Analytics Code automation Dataset APPLIA…" at bounding box center [263, 149] width 527 height 299
click at [418, 58] on div "Move to left" at bounding box center [428, 56] width 36 height 5
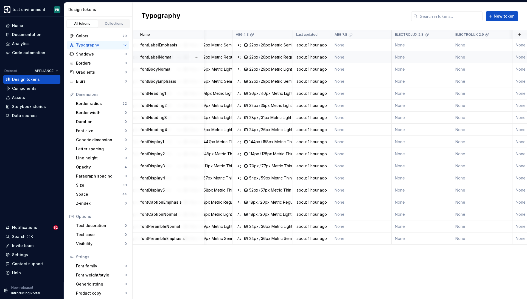
scroll to position [0, 247]
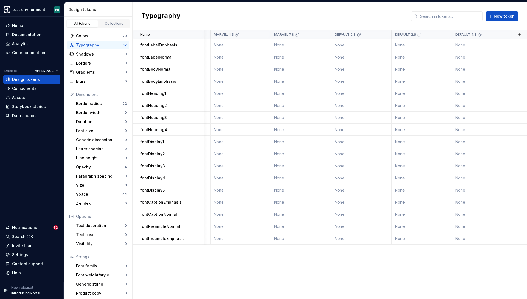
scroll to position [0, 1031]
